Goal: Task Accomplishment & Management: Use online tool/utility

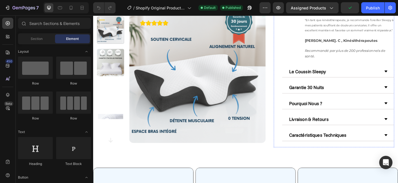
scroll to position [179, 0]
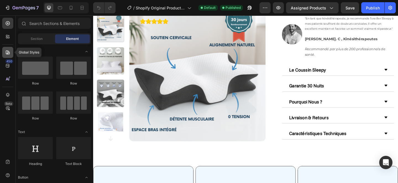
click at [6, 56] on div at bounding box center [7, 52] width 11 height 11
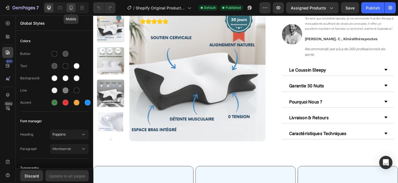
click at [72, 9] on icon at bounding box center [71, 8] width 6 height 6
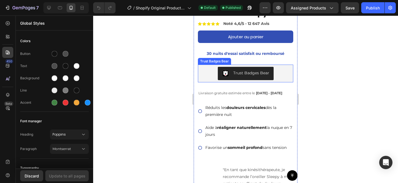
scroll to position [168, 0]
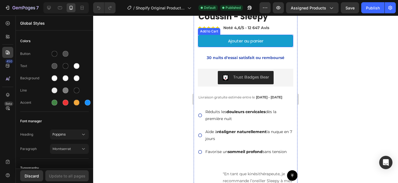
click at [214, 44] on button "Ajouter au panier" at bounding box center [245, 41] width 95 height 12
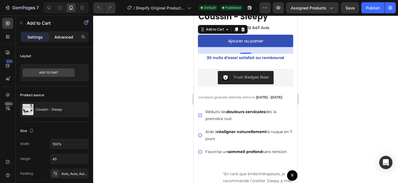
click at [67, 33] on div "Advanced" at bounding box center [64, 36] width 28 height 9
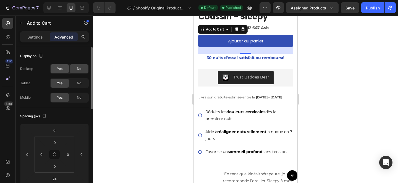
click at [57, 66] on div "Yes" at bounding box center [60, 68] width 18 height 9
click at [49, 9] on icon at bounding box center [49, 8] width 6 height 6
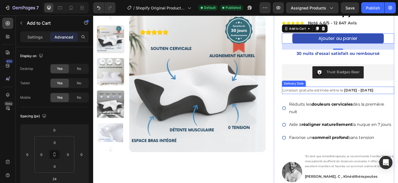
scroll to position [28, 0]
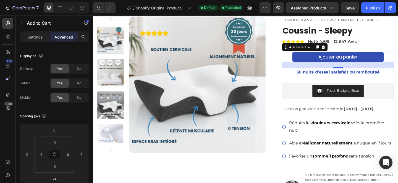
click at [307, 63] on div "Ajouter au panier Add to Cart 24" at bounding box center [360, 60] width 122 height 11
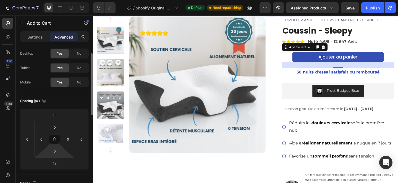
scroll to position [108, 0]
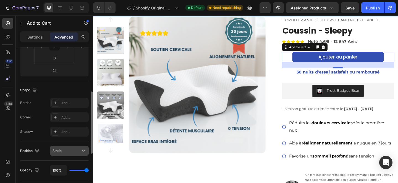
click at [69, 149] on div "Static" at bounding box center [67, 150] width 28 height 5
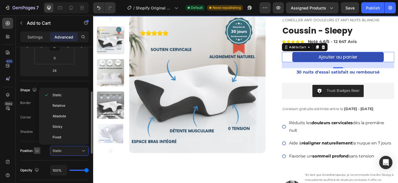
click at [35, 147] on button "button" at bounding box center [37, 150] width 7 height 7
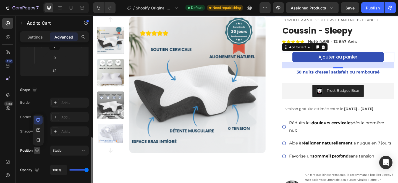
scroll to position [141, 0]
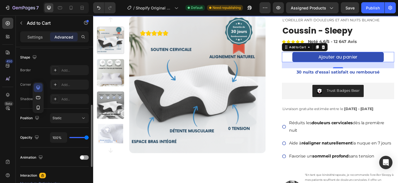
click at [22, 131] on div "Opacity 100%" at bounding box center [54, 137] width 69 height 20
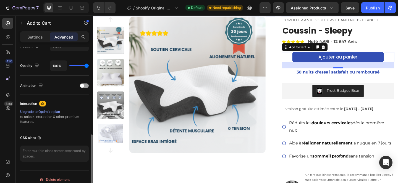
scroll to position [214, 0]
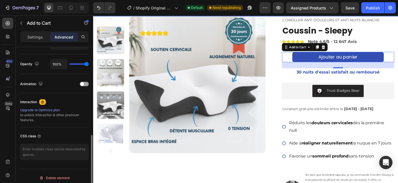
click at [37, 31] on div "Settings Advanced" at bounding box center [54, 36] width 69 height 11
click at [39, 38] on p "Settings" at bounding box center [34, 37] width 15 height 6
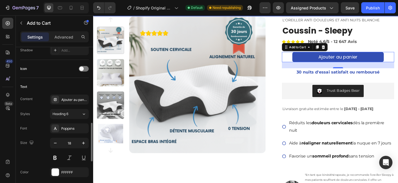
scroll to position [231, 0]
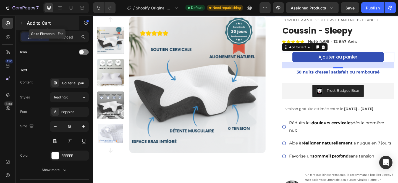
click at [24, 25] on button "button" at bounding box center [21, 23] width 9 height 9
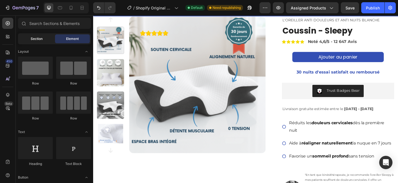
click at [36, 42] on div "Section" at bounding box center [36, 38] width 35 height 9
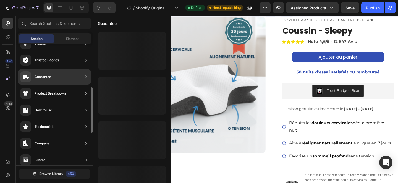
scroll to position [65, 0]
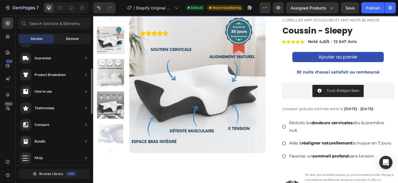
click at [68, 38] on span "Element" at bounding box center [72, 38] width 13 height 5
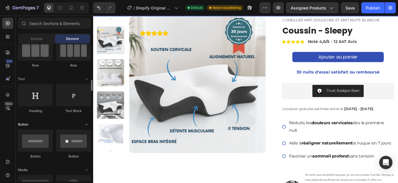
scroll to position [82, 0]
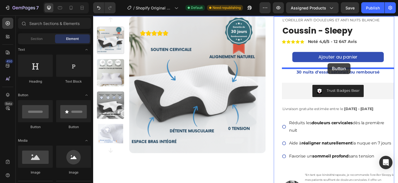
drag, startPoint x: 140, startPoint y: 129, endPoint x: 348, endPoint y: 67, distance: 216.8
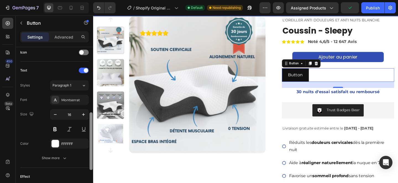
scroll to position [145, 0]
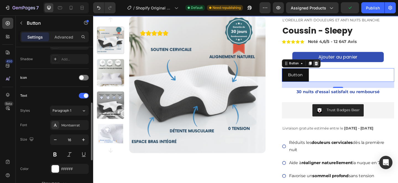
click at [336, 66] on icon at bounding box center [336, 68] width 4 height 4
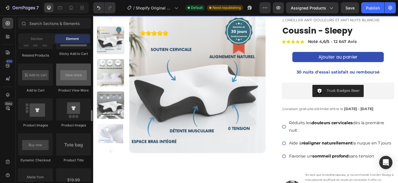
scroll to position [806, 0]
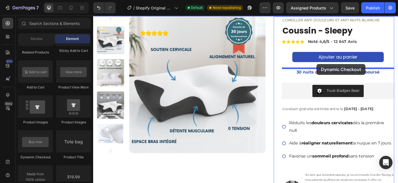
drag, startPoint x: 131, startPoint y: 154, endPoint x: 336, endPoint y: 68, distance: 222.9
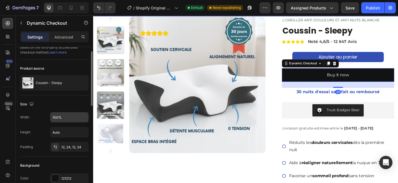
scroll to position [16, 0]
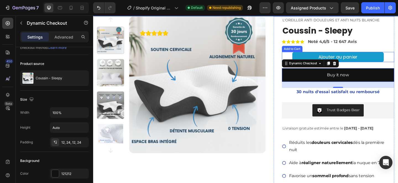
click at [398, 58] on button "Ajouter au panier" at bounding box center [360, 60] width 100 height 11
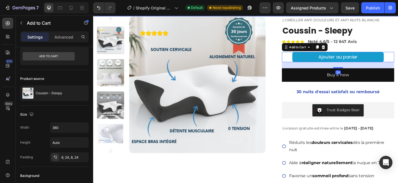
scroll to position [0, 0]
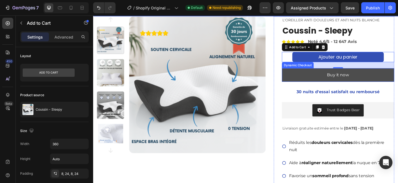
click at [397, 79] on button "Buy it now" at bounding box center [360, 80] width 122 height 15
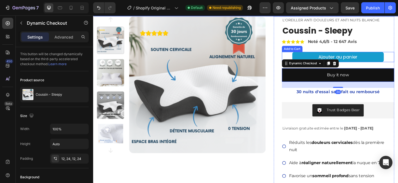
click at [395, 58] on button "Ajouter au panier" at bounding box center [360, 60] width 100 height 11
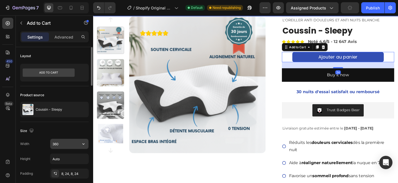
click at [58, 147] on input "360" at bounding box center [69, 144] width 38 height 10
click at [85, 144] on icon "button" at bounding box center [84, 144] width 6 height 6
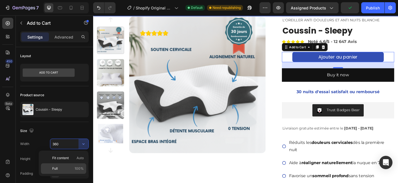
click at [74, 169] on p "Full 100%" at bounding box center [68, 168] width 32 height 5
type input "100%"
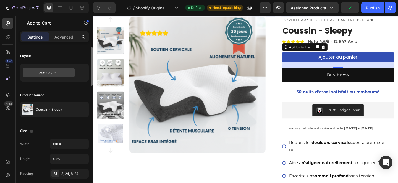
click at [49, 129] on div "Size" at bounding box center [54, 130] width 69 height 9
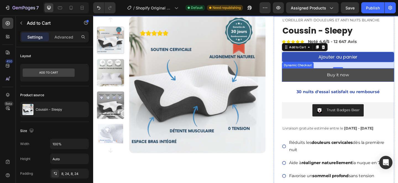
click at [310, 80] on button "Buy it now" at bounding box center [360, 80] width 122 height 15
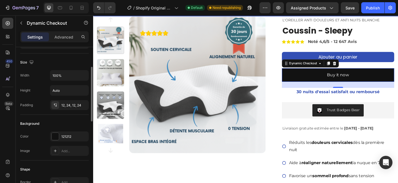
scroll to position [54, 0]
click at [62, 40] on div "Advanced" at bounding box center [64, 36] width 28 height 9
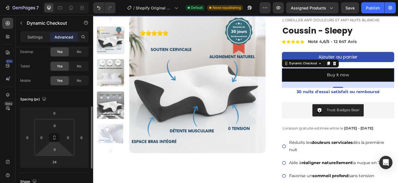
scroll to position [78, 0]
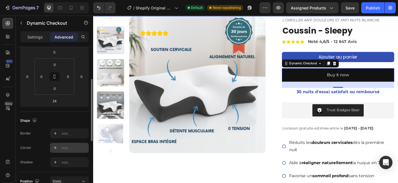
click at [57, 147] on icon at bounding box center [55, 147] width 4 height 4
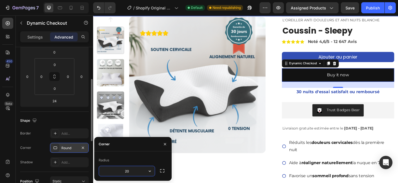
type input "20"
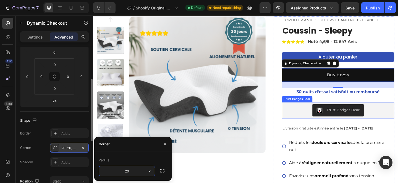
click at [299, 111] on div "Trust Badges Bear" at bounding box center [360, 119] width 122 height 18
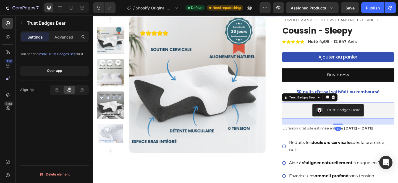
scroll to position [0, 0]
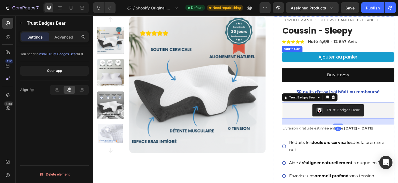
click at [312, 64] on button "Ajouter au panier" at bounding box center [360, 60] width 122 height 11
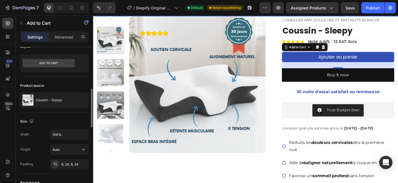
scroll to position [41, 0]
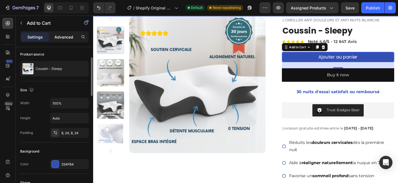
click at [69, 36] on p "Advanced" at bounding box center [63, 37] width 19 height 6
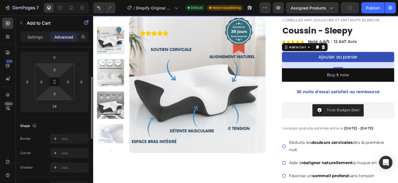
scroll to position [140, 0]
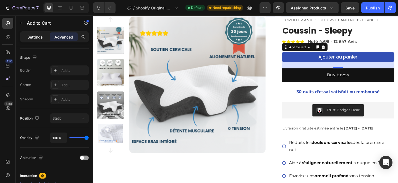
click at [35, 39] on p "Settings" at bounding box center [34, 37] width 15 height 6
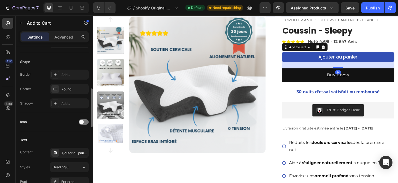
scroll to position [179, 0]
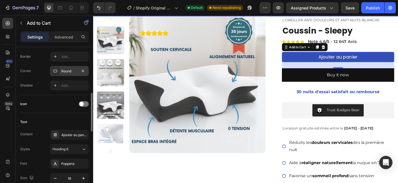
click at [66, 71] on div "Round" at bounding box center [69, 71] width 16 height 5
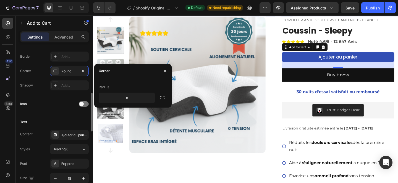
click at [44, 78] on div "Border Add... Corner Round Shadow Add..." at bounding box center [54, 70] width 69 height 39
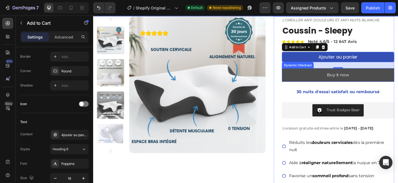
click at [328, 85] on button "Buy it now" at bounding box center [360, 80] width 122 height 15
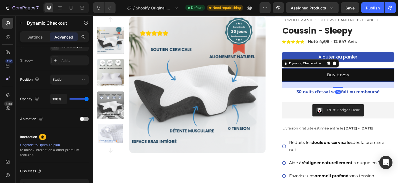
scroll to position [0, 0]
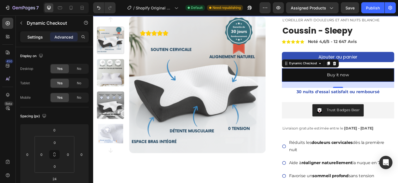
click at [36, 39] on p "Settings" at bounding box center [34, 37] width 15 height 6
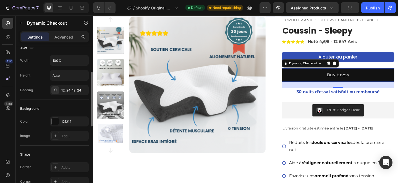
scroll to position [85, 0]
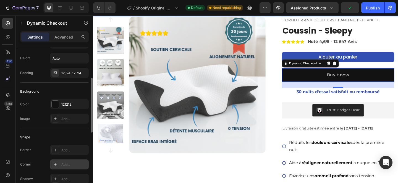
click at [60, 164] on div "Add..." at bounding box center [69, 164] width 39 height 10
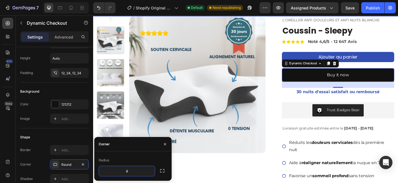
click at [69, 136] on div "Shape" at bounding box center [54, 136] width 69 height 9
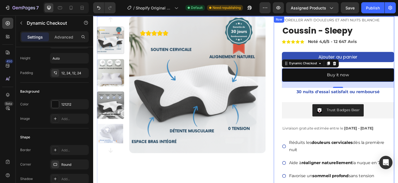
click at [298, 94] on div "L'OREILLER ANTI DOULEURS ET ANTI NUITS BLANCHE Text Block Coussin - Sleepy Prod…" at bounding box center [355, 182] width 131 height 331
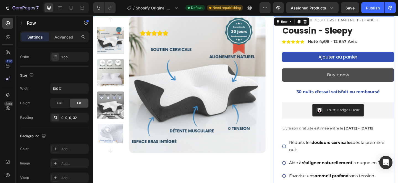
scroll to position [0, 0]
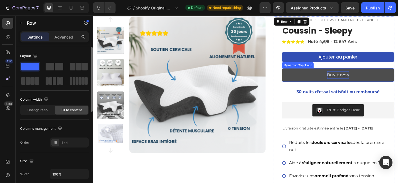
click at [357, 80] on div "Buy it now" at bounding box center [360, 80] width 24 height 8
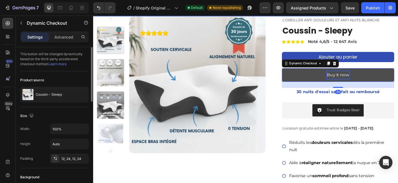
click at [357, 80] on div "Buy it now" at bounding box center [360, 80] width 24 height 8
click at [357, 80] on p "Buy it now" at bounding box center [360, 80] width 24 height 8
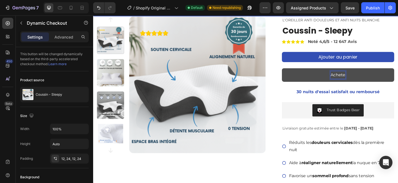
click at [299, 73] on button "Achete" at bounding box center [360, 80] width 122 height 15
click at [299, 73] on button "Achetez maintenant" at bounding box center [360, 80] width 122 height 15
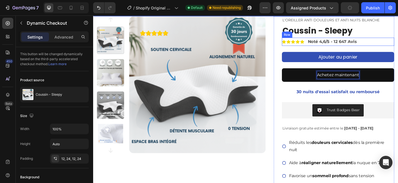
click at [398, 47] on div "Icon Icon Icon Icon Icon Icon List Noté 4,6/5 - 12 647 Avis Text Block Row" at bounding box center [360, 44] width 122 height 9
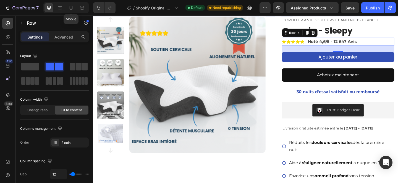
click at [76, 8] on div "Mobile" at bounding box center [65, 7] width 45 height 11
click at [70, 7] on icon at bounding box center [71, 8] width 3 height 4
type input "100%"
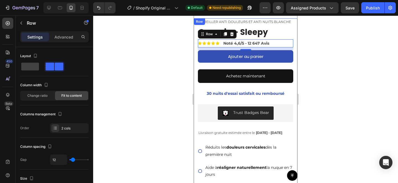
scroll to position [155, 0]
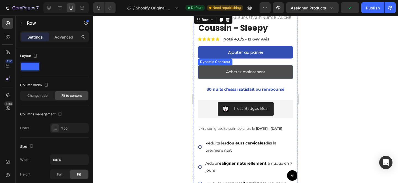
click at [205, 71] on button "Achetez maintenant" at bounding box center [245, 72] width 95 height 14
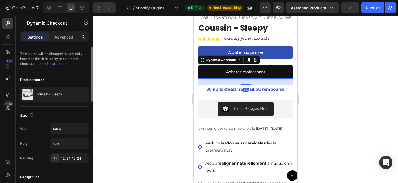
scroll to position [57, 0]
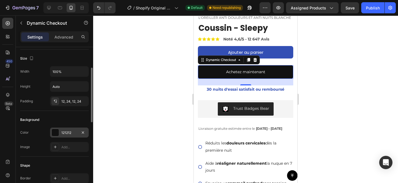
click at [62, 131] on div "121212" at bounding box center [69, 132] width 16 height 5
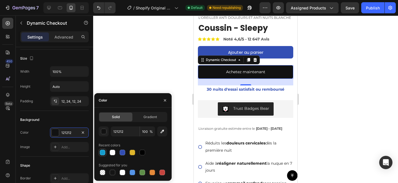
click at [103, 154] on div at bounding box center [103, 152] width 6 height 6
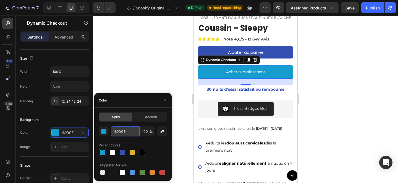
click at [133, 131] on input "169DCE" at bounding box center [125, 131] width 29 height 10
click at [145, 130] on input "100" at bounding box center [147, 131] width 15 height 10
click at [109, 133] on div "169DCE 100 %" at bounding box center [133, 131] width 69 height 10
click at [106, 133] on div "button" at bounding box center [104, 131] width 6 height 6
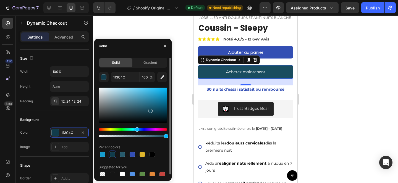
drag, startPoint x: 132, startPoint y: 108, endPoint x: 149, endPoint y: 108, distance: 17.1
click at [150, 108] on div at bounding box center [133, 104] width 69 height 35
click at [142, 123] on div at bounding box center [133, 112] width 69 height 52
click at [142, 126] on div at bounding box center [133, 112] width 69 height 52
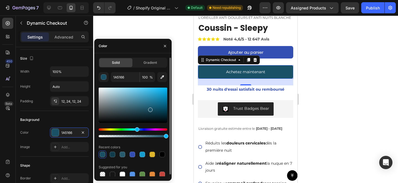
click at [142, 128] on div "Hue" at bounding box center [133, 129] width 69 height 2
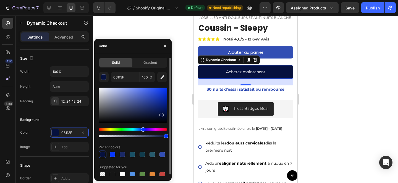
drag, startPoint x: 156, startPoint y: 107, endPoint x: 161, endPoint y: 114, distance: 7.7
click at [161, 114] on div at bounding box center [133, 104] width 69 height 35
click at [141, 153] on div at bounding box center [143, 154] width 6 height 6
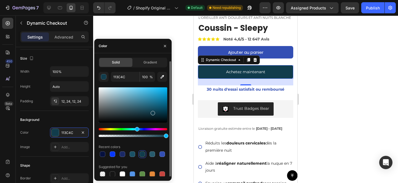
scroll to position [2, 0]
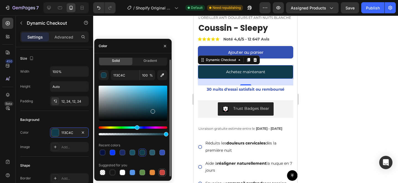
click at [164, 174] on div at bounding box center [163, 172] width 6 height 6
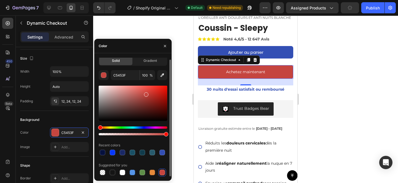
click at [145, 104] on div at bounding box center [133, 102] width 69 height 35
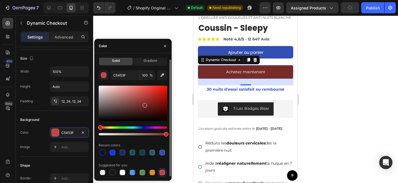
type input "772C28"
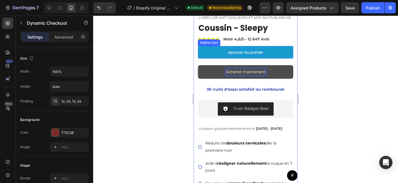
click at [239, 52] on div "Ajouter au panier" at bounding box center [245, 53] width 35 height 6
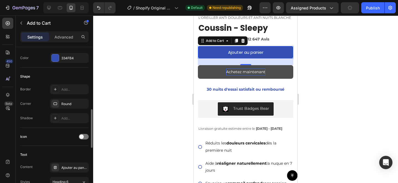
scroll to position [166, 0]
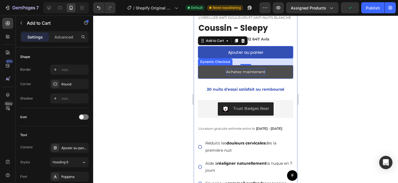
click at [242, 71] on p "Achetez maintenant" at bounding box center [245, 71] width 39 height 7
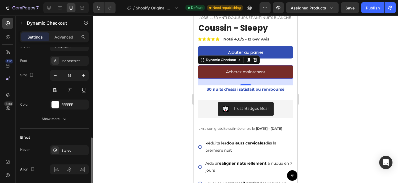
scroll to position [235, 0]
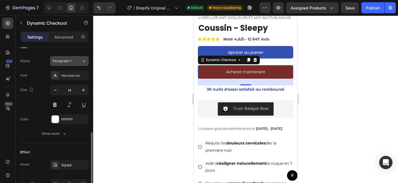
click at [80, 58] on button "Paragraph 1" at bounding box center [69, 61] width 39 height 10
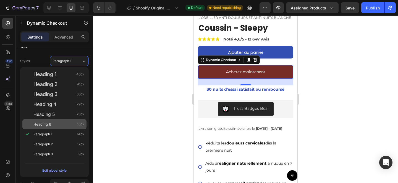
click at [58, 122] on div "Heading 6 16px" at bounding box center [58, 124] width 51 height 6
type input "16"
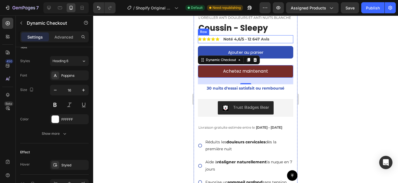
click at [289, 36] on div "Icon Icon Icon Icon Icon Icon List Noté 4,6/5 - 12 647 Avis Text Block Row" at bounding box center [245, 39] width 95 height 8
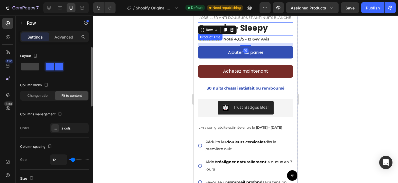
click at [287, 30] on h1 "Coussin - Sleepy" at bounding box center [245, 28] width 95 height 12
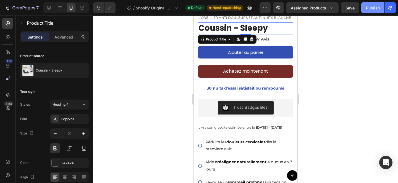
click at [372, 5] on div "Publish" at bounding box center [373, 8] width 14 height 6
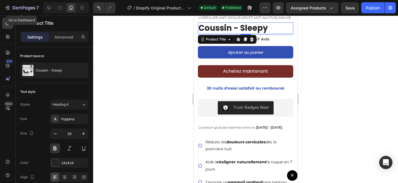
drag, startPoint x: 20, startPoint y: 11, endPoint x: 162, endPoint y: 30, distance: 142.8
click at [20, 11] on button "7" at bounding box center [21, 7] width 39 height 11
